Goal: Find specific page/section: Find specific page/section

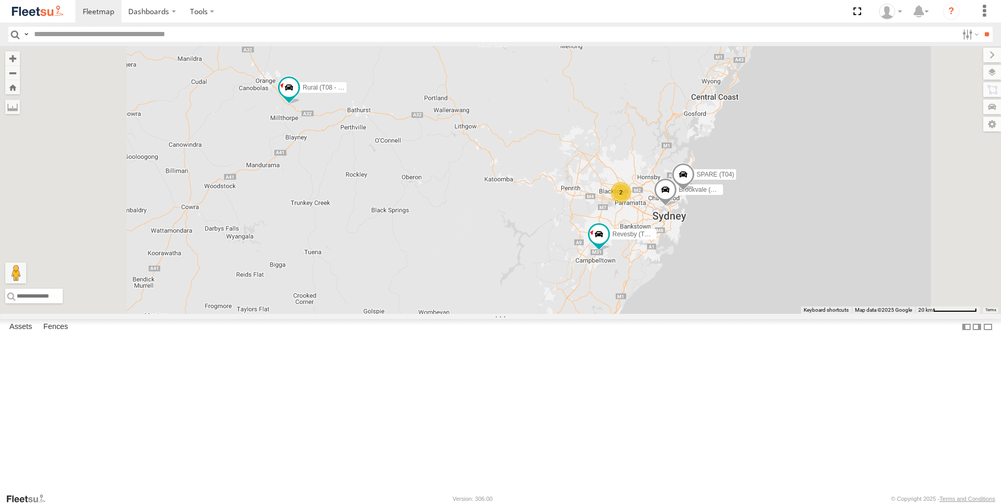
click at [391, 203] on div "Brookvale (T10 - [PERSON_NAME]) Rural (T08 - [PERSON_NAME]) Revesby (T07 - [PER…" at bounding box center [500, 180] width 1001 height 268
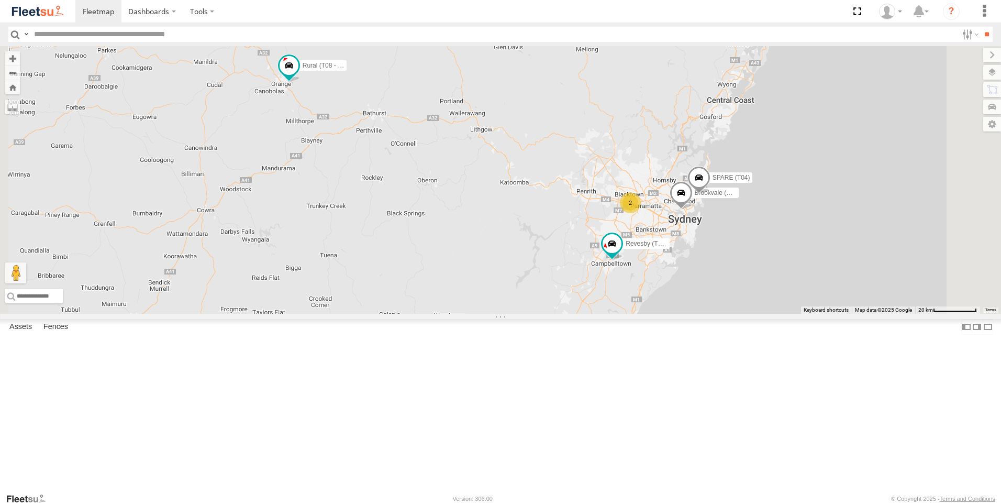
click at [457, 174] on div "Brookvale (T10 - [PERSON_NAME]) Rural (T08 - [PERSON_NAME]) Revesby (T07 - [PER…" at bounding box center [500, 180] width 1001 height 268
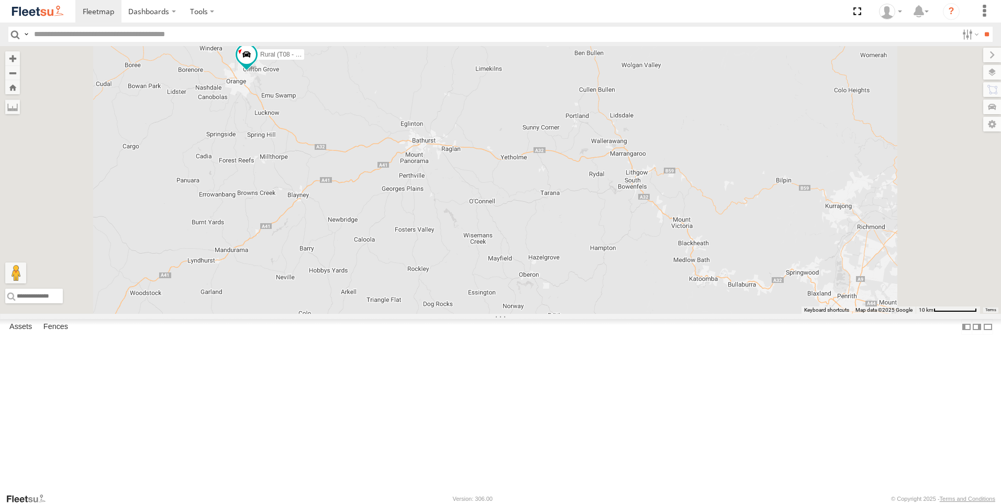
click at [452, 180] on div "Brookvale (T10 - [PERSON_NAME]) Rural (T08 - [PERSON_NAME]) Revesby (T07 - [PER…" at bounding box center [500, 180] width 1001 height 268
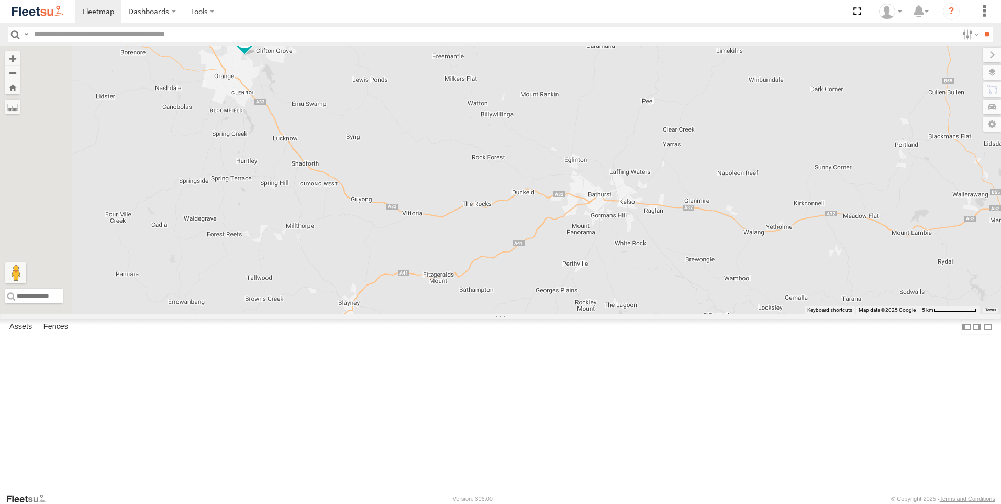
drag, startPoint x: 411, startPoint y: 187, endPoint x: 483, endPoint y: 188, distance: 71.7
click at [483, 188] on div "Brookvale (T10 - [PERSON_NAME]) Rural (T08 - [PERSON_NAME]) Revesby (T07 - [PER…" at bounding box center [500, 180] width 1001 height 268
click at [422, 181] on div "Brookvale (T10 - [PERSON_NAME]) Rural (T08 - [PERSON_NAME]) Revesby (T07 - [PER…" at bounding box center [500, 180] width 1001 height 268
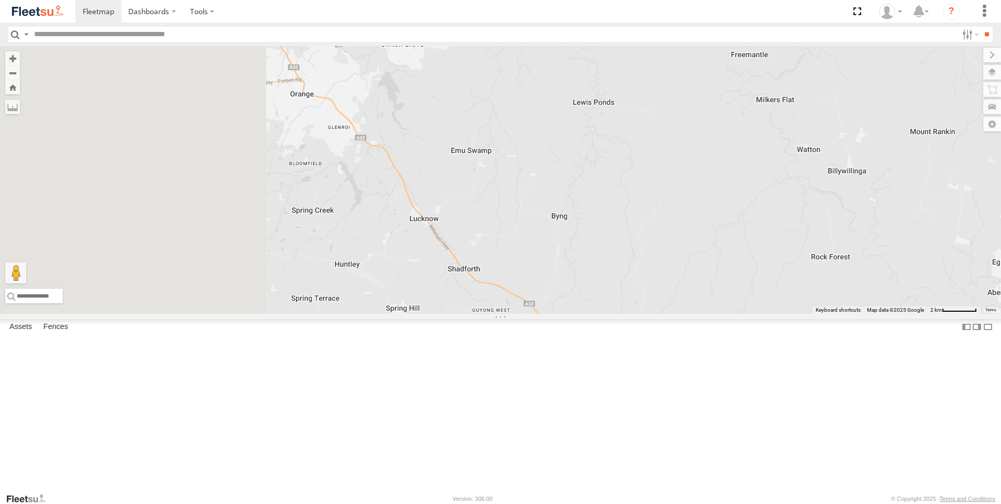
drag, startPoint x: 382, startPoint y: 166, endPoint x: 557, endPoint y: 209, distance: 180.1
click at [557, 209] on div "Brookvale (T10 - [PERSON_NAME]) Rural (T08 - [PERSON_NAME]) Revesby (T07 - [PER…" at bounding box center [500, 180] width 1001 height 268
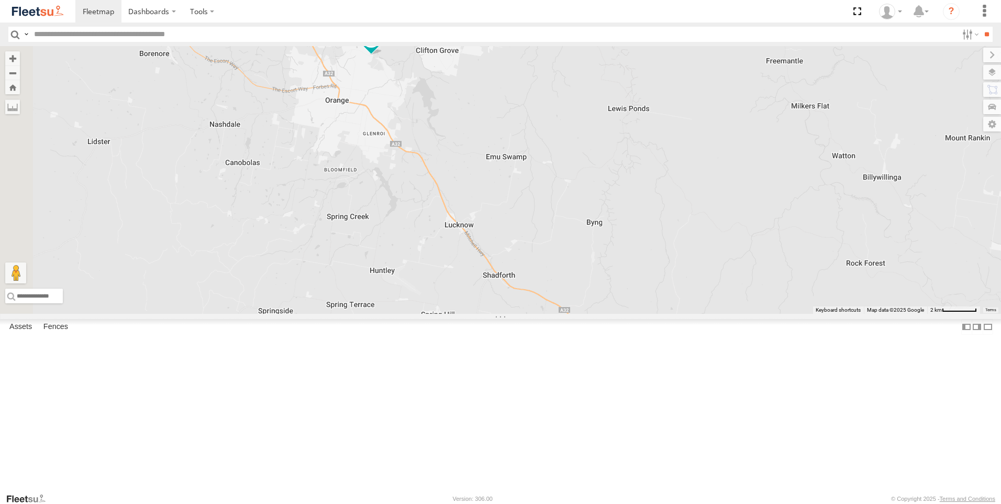
click at [528, 182] on div "Brookvale (T10 - [PERSON_NAME]) Rural (T08 - [PERSON_NAME]) Revesby (T07 - [PER…" at bounding box center [500, 180] width 1001 height 268
click at [527, 183] on div "Brookvale (T10 - [PERSON_NAME]) Rural (T08 - [PERSON_NAME]) Revesby (T07 - [PER…" at bounding box center [500, 180] width 1001 height 268
click at [499, 169] on div "Brookvale (T10 - [PERSON_NAME]) Rural (T08 - [PERSON_NAME]) Revesby (T07 - [PER…" at bounding box center [500, 180] width 1001 height 268
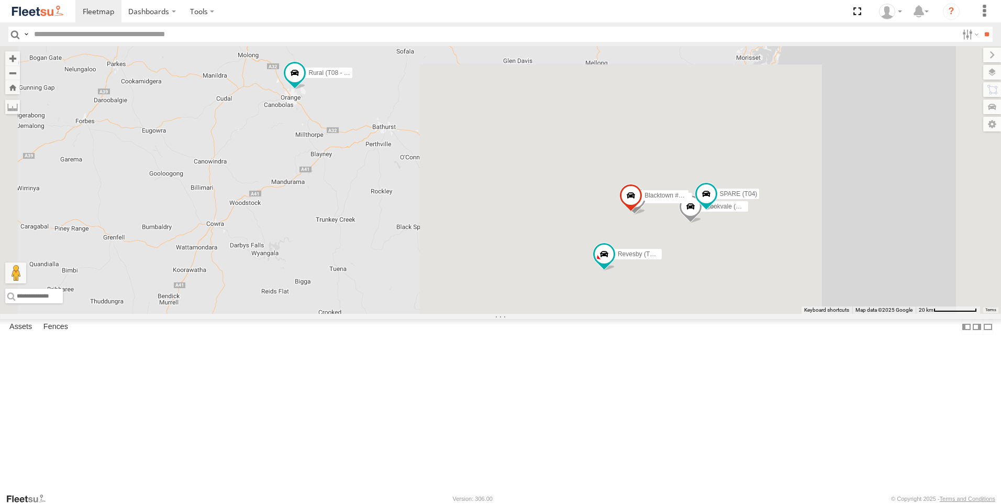
click at [379, 225] on div "Brookvale (T10 - [PERSON_NAME]) Rural (T08 - [PERSON_NAME]) Blacktown #1 (T09 -…" at bounding box center [500, 180] width 1001 height 268
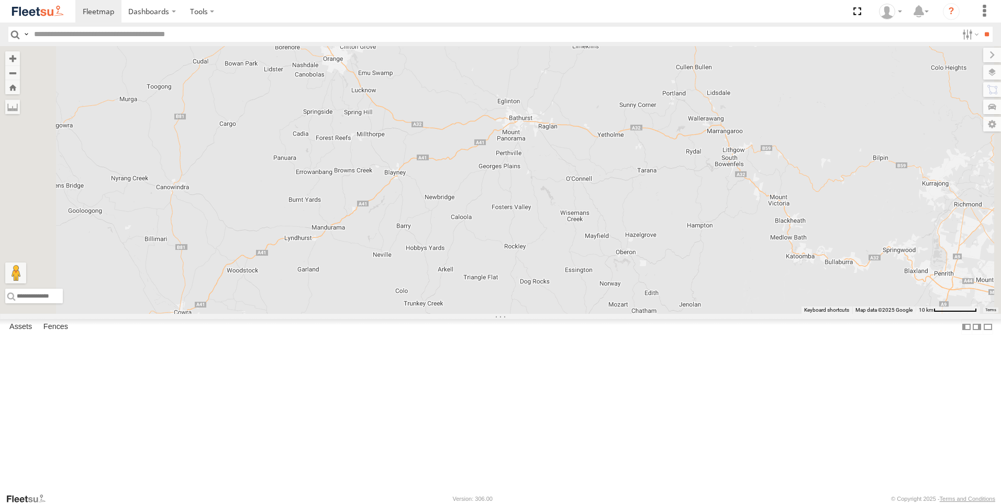
click at [409, 201] on div "Brookvale (T10 - [PERSON_NAME]) Rural (T08 - [PERSON_NAME]) Blacktown #1 (T09 -…" at bounding box center [500, 180] width 1001 height 268
click at [410, 201] on div "Brookvale (T10 - [PERSON_NAME]) Rural (T08 - [PERSON_NAME]) Blacktown #1 (T09 -…" at bounding box center [500, 180] width 1001 height 268
